Goal: Communication & Community: Answer question/provide support

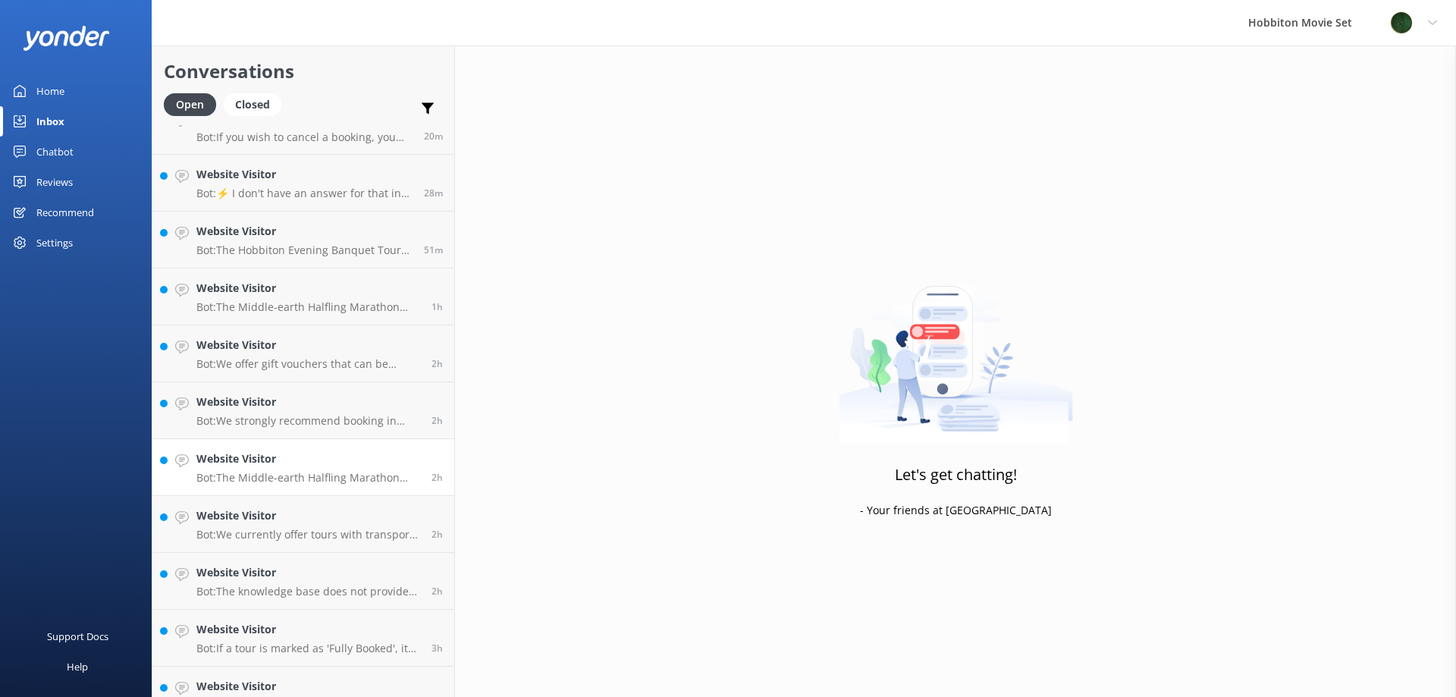
scroll to position [54, 0]
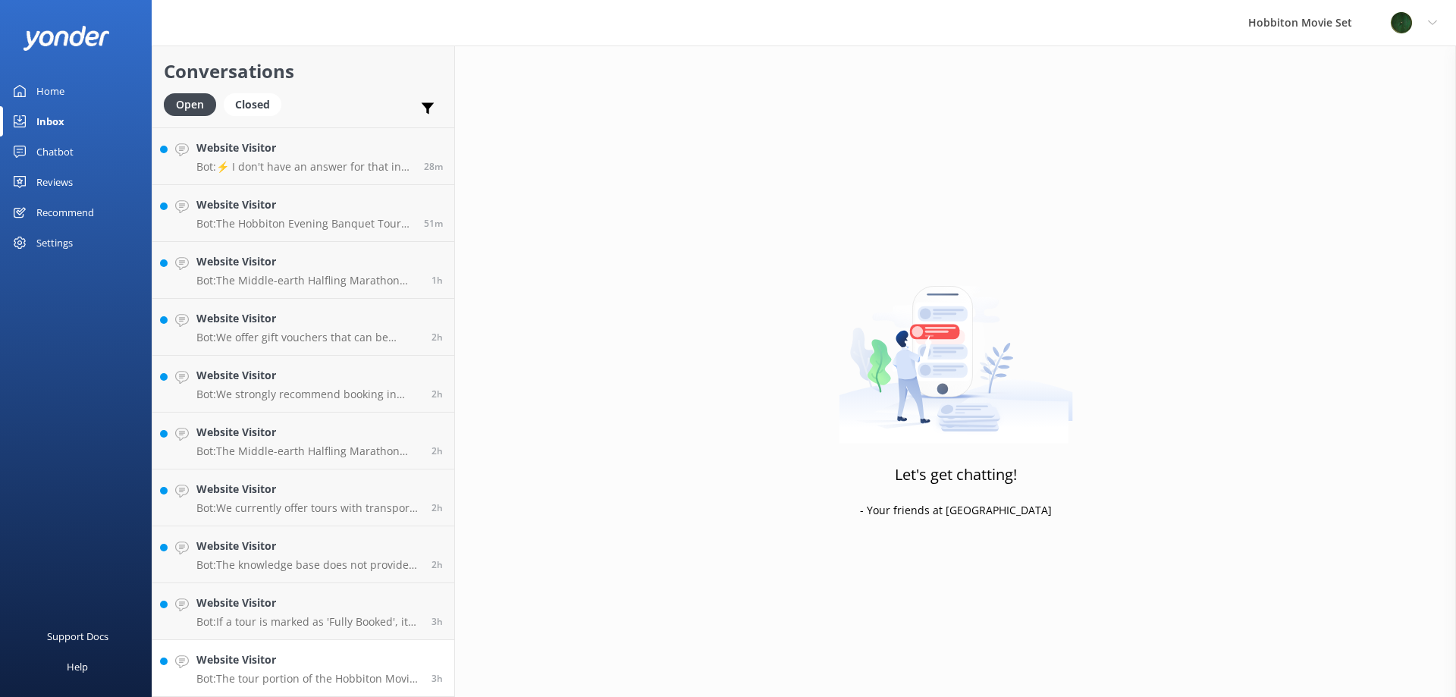
click at [312, 661] on h4 "Website Visitor" at bounding box center [308, 659] width 224 height 17
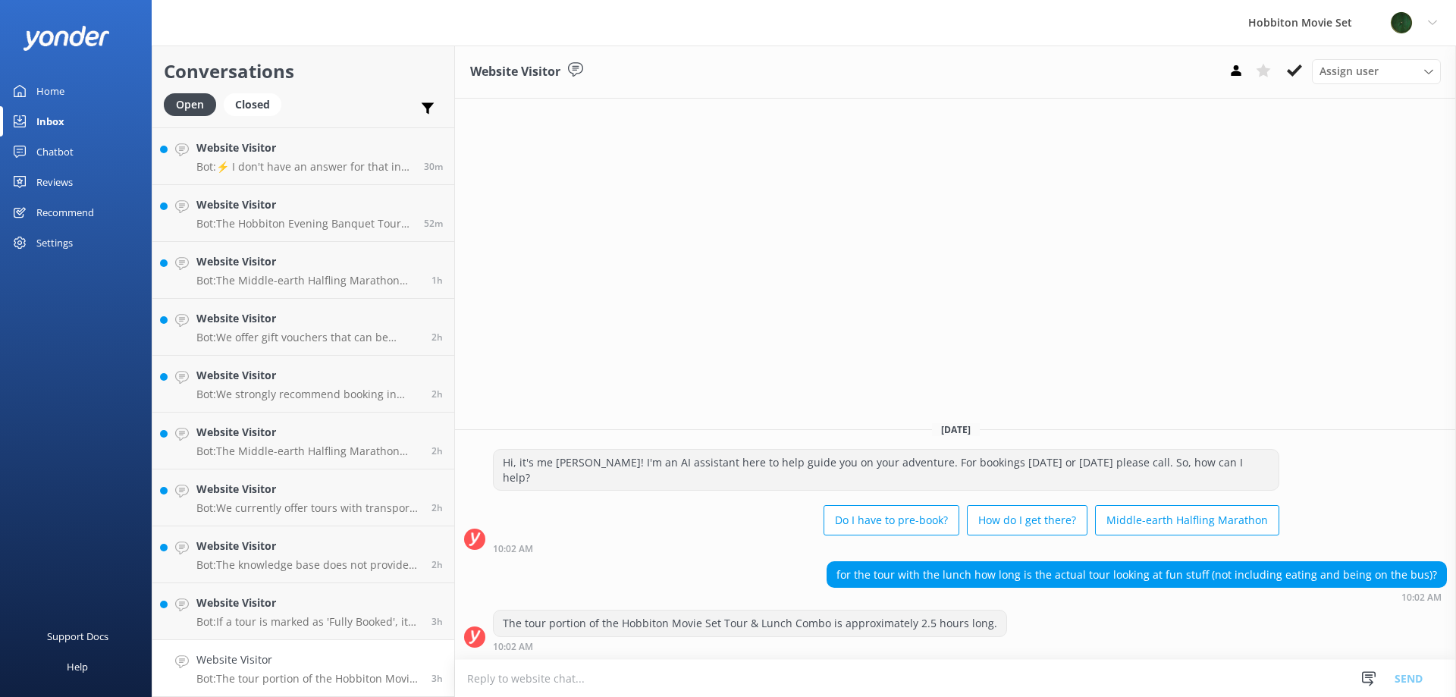
click at [365, 655] on h4 "Website Visitor" at bounding box center [308, 659] width 224 height 17
click at [1296, 71] on use at bounding box center [1294, 70] width 15 height 12
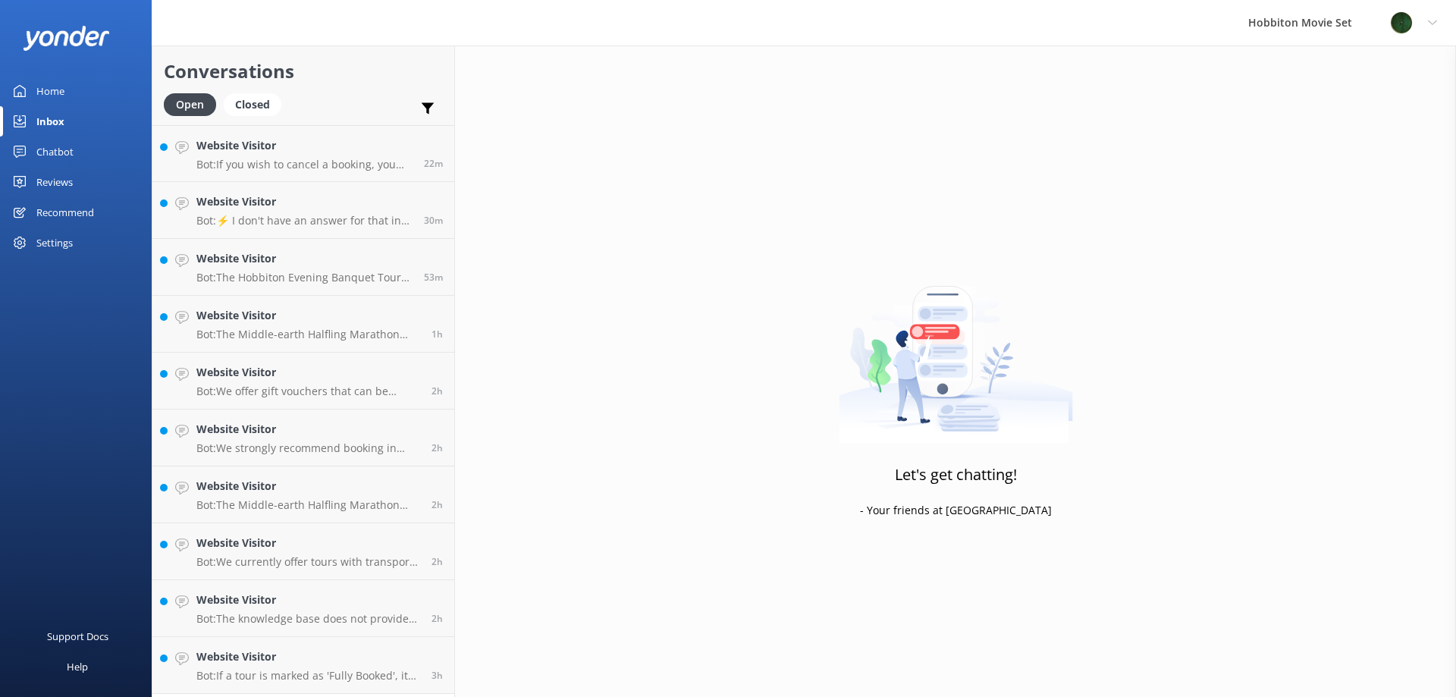
click at [331, 663] on h4 "Website Visitor" at bounding box center [308, 656] width 224 height 17
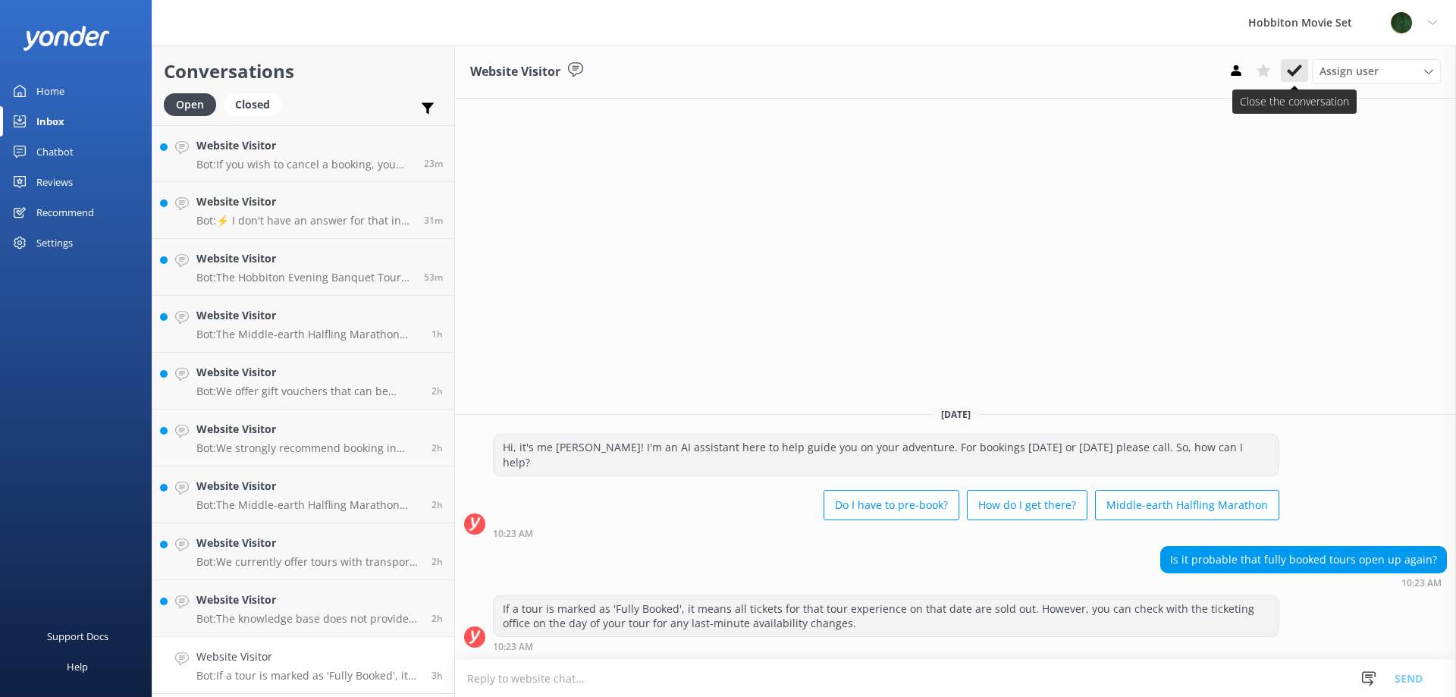
click at [1303, 73] on button at bounding box center [1294, 70] width 27 height 23
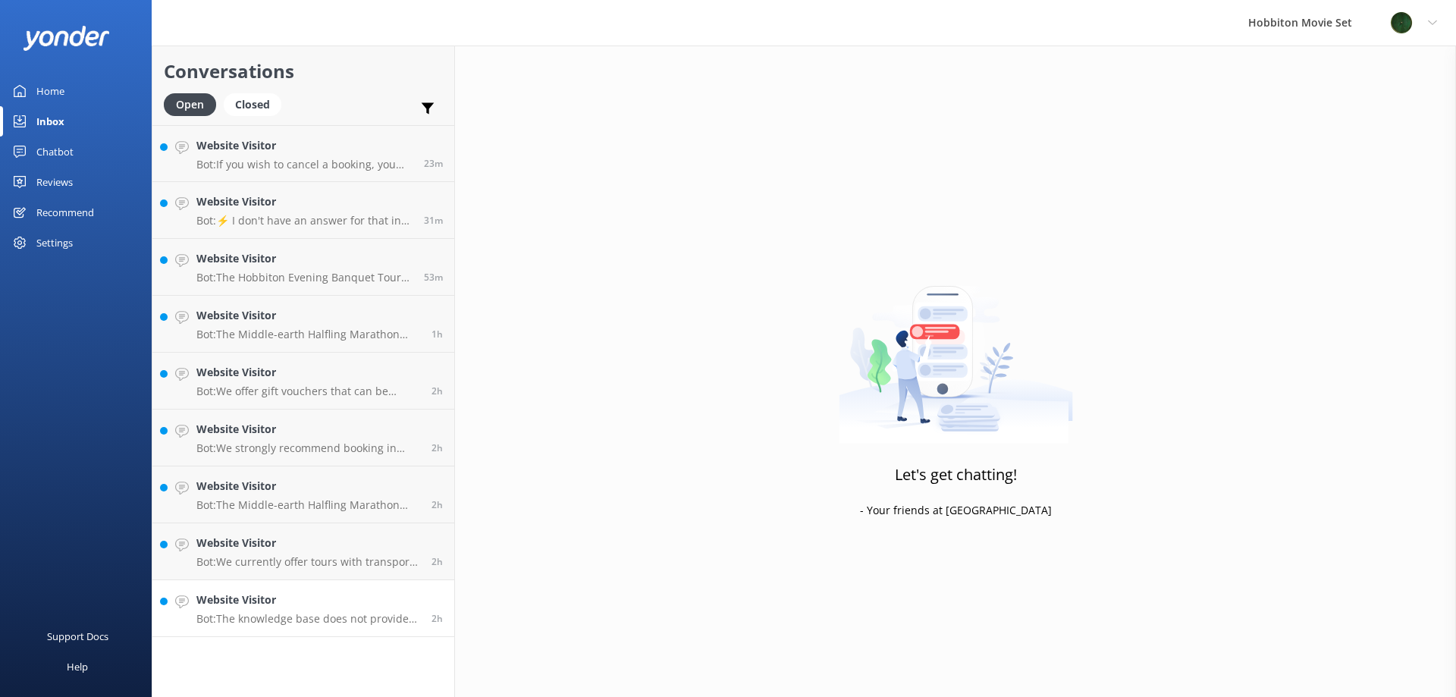
click at [329, 618] on p "Bot: The knowledge base does not provide specific information about booking ear…" at bounding box center [308, 619] width 224 height 14
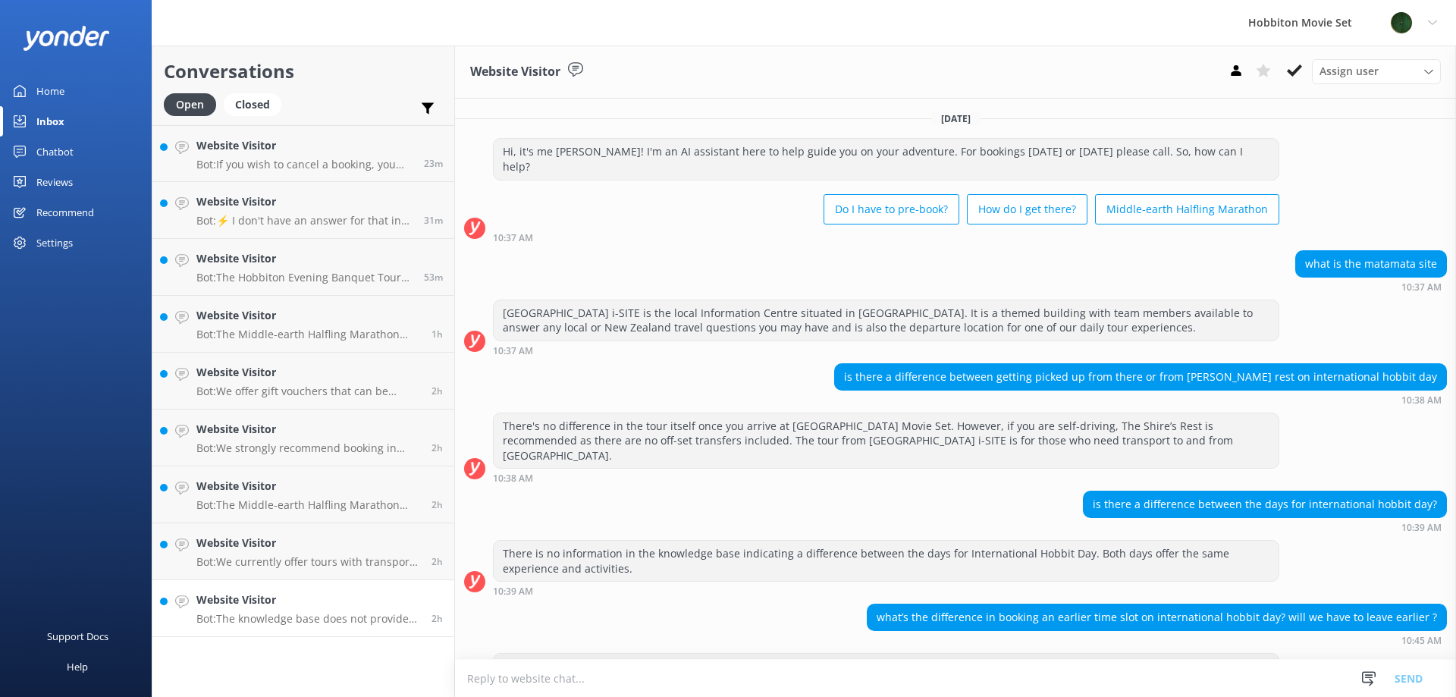
scroll to position [28, 0]
